Goal: Find specific page/section: Find specific page/section

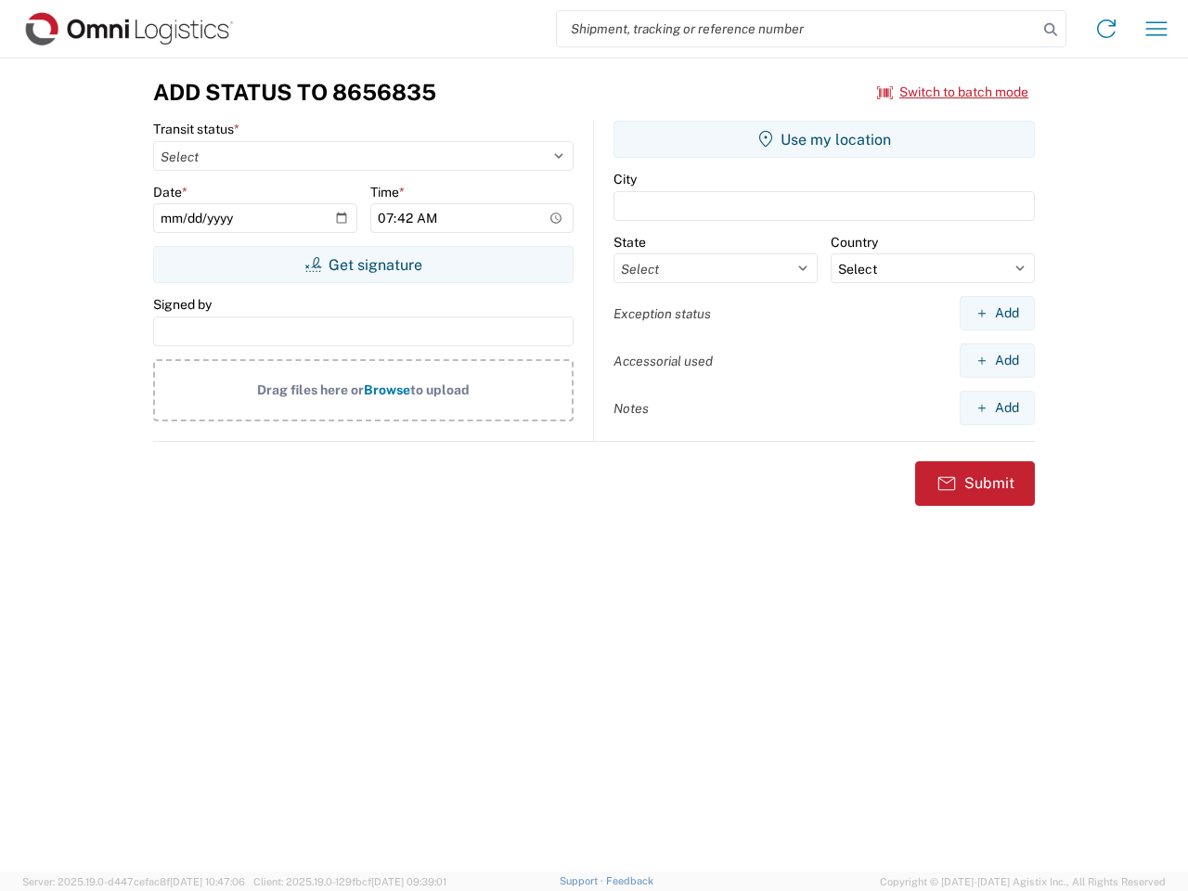
click at [797, 29] on input "search" at bounding box center [797, 28] width 481 height 35
click at [1051, 30] on icon at bounding box center [1051, 30] width 26 height 26
click at [1107, 29] on icon at bounding box center [1107, 29] width 30 height 30
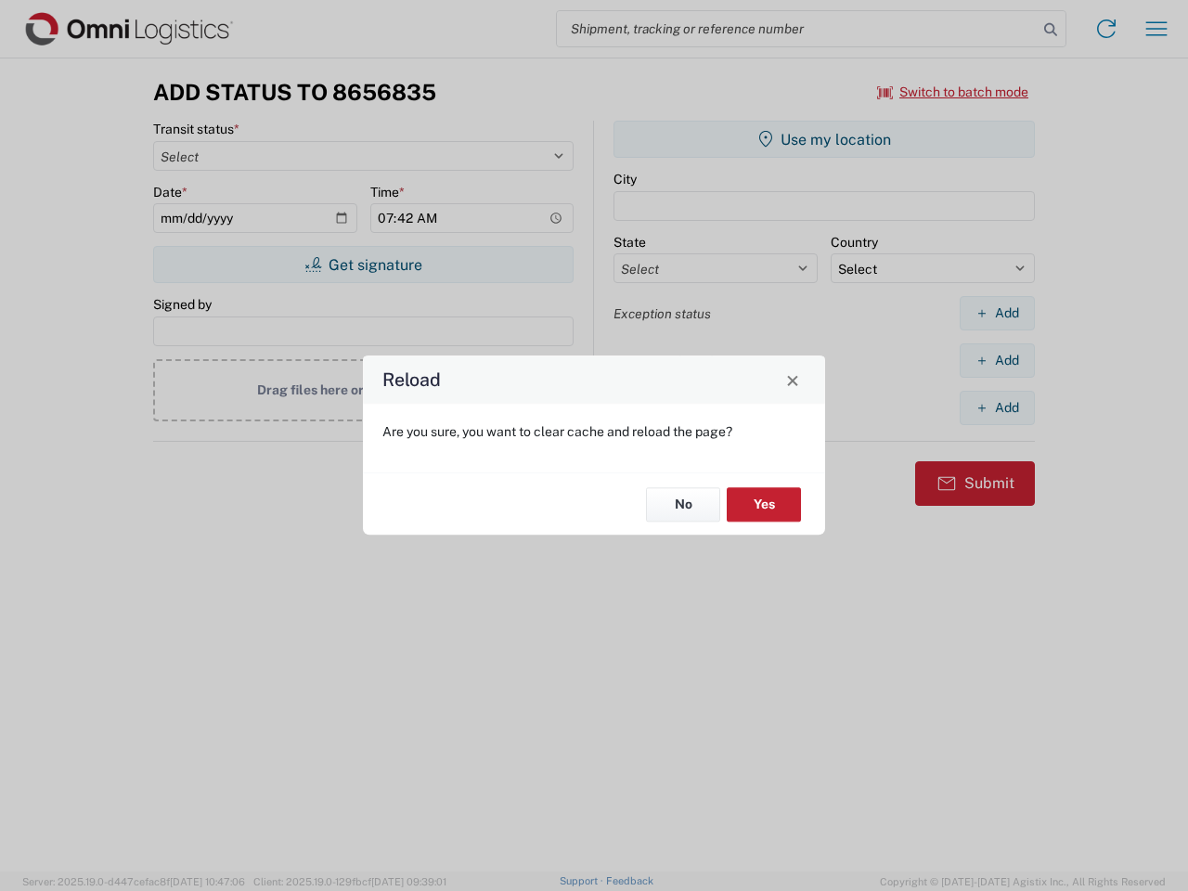
click at [1157, 29] on div "Reload Are you sure, you want to clear cache and reload the page? No Yes" at bounding box center [594, 445] width 1188 height 891
click at [953, 92] on div "Reload Are you sure, you want to clear cache and reload the page? No Yes" at bounding box center [594, 445] width 1188 height 891
click at [363, 265] on div "Reload Are you sure, you want to clear cache and reload the page? No Yes" at bounding box center [594, 445] width 1188 height 891
click at [824, 139] on div "Reload Are you sure, you want to clear cache and reload the page? No Yes" at bounding box center [594, 445] width 1188 height 891
click at [997, 313] on div "Reload Are you sure, you want to clear cache and reload the page? No Yes" at bounding box center [594, 445] width 1188 height 891
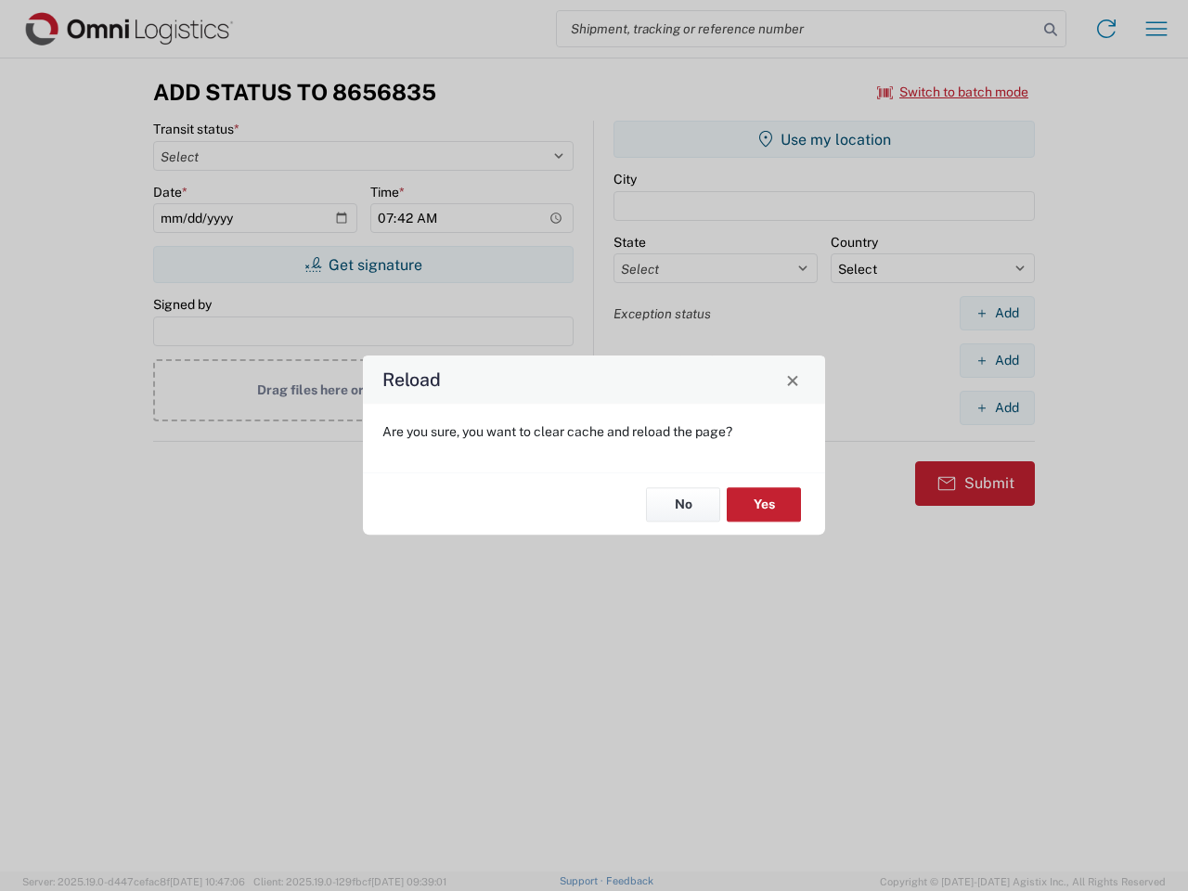
click at [997, 360] on div "Reload Are you sure, you want to clear cache and reload the page? No Yes" at bounding box center [594, 445] width 1188 height 891
click at [997, 408] on div "Reload Are you sure, you want to clear cache and reload the page? No Yes" at bounding box center [594, 445] width 1188 height 891
